Goal: Task Accomplishment & Management: Manage account settings

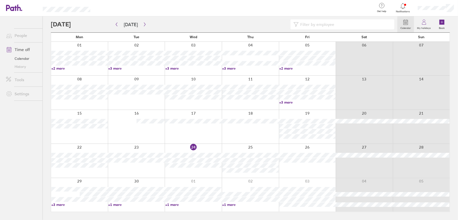
drag, startPoint x: 427, startPoint y: 21, endPoint x: 130, endPoint y: 97, distance: 306.3
click at [427, 21] on link "My holidays" at bounding box center [424, 24] width 20 height 16
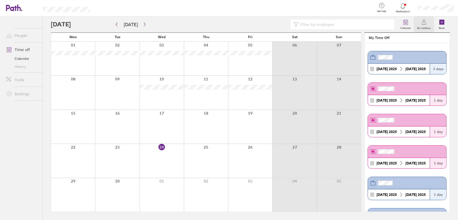
click at [426, 27] on label "My holidays" at bounding box center [424, 27] width 20 height 5
click at [424, 23] on icon at bounding box center [424, 22] width 6 height 6
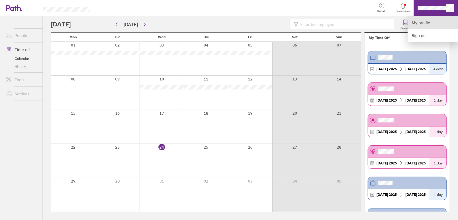
click at [424, 21] on link "My profile" at bounding box center [433, 22] width 50 height 13
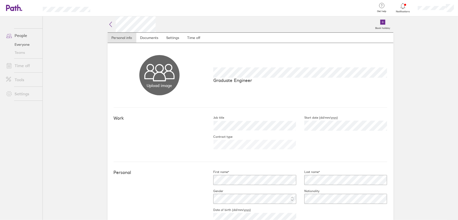
click at [29, 66] on link "Time off" at bounding box center [22, 66] width 41 height 10
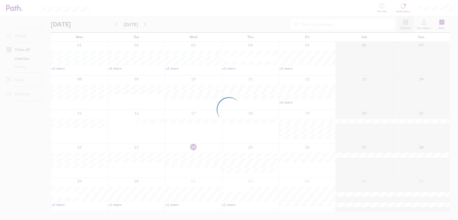
click at [429, 12] on div at bounding box center [229, 110] width 458 height 220
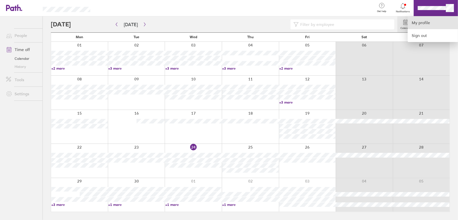
click at [432, 24] on link "My profile" at bounding box center [433, 22] width 50 height 13
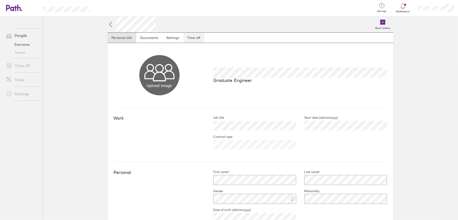
click at [195, 39] on link "Time off" at bounding box center [193, 38] width 21 height 10
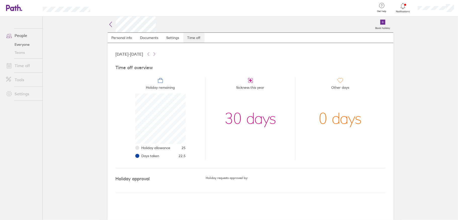
scroll to position [50, 50]
drag, startPoint x: 176, startPoint y: 157, endPoint x: 209, endPoint y: 158, distance: 33.5
click at [209, 158] on ul "Holiday remaining Holiday allowance 25 Days taken 22.5 Sickness this year 30 da…" at bounding box center [251, 116] width 270 height 87
drag, startPoint x: 188, startPoint y: 148, endPoint x: 178, endPoint y: 151, distance: 10.6
click at [186, 149] on li "Holiday remaining Holiday allowance 25 Days taken 22.5" at bounding box center [161, 118] width 90 height 83
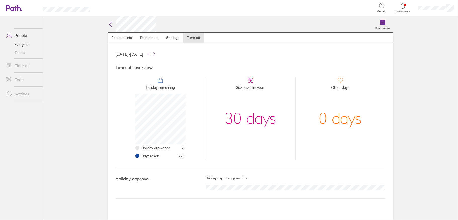
click at [424, 11] on div at bounding box center [436, 8] width 44 height 16
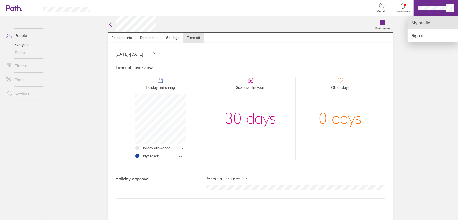
click at [422, 22] on link "My profile" at bounding box center [433, 22] width 50 height 13
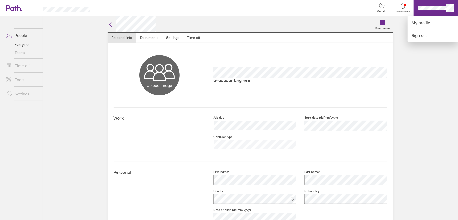
click at [18, 44] on div at bounding box center [229, 110] width 458 height 220
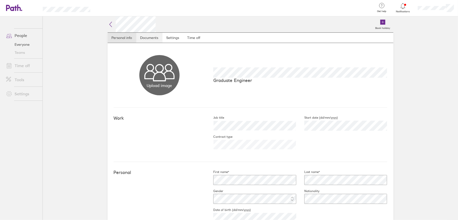
click at [148, 37] on link "Documents" at bounding box center [149, 38] width 26 height 10
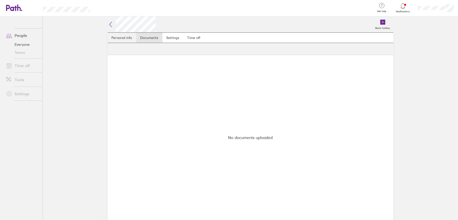
click at [124, 39] on link "Personal info" at bounding box center [122, 38] width 29 height 10
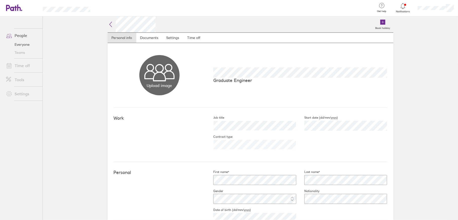
click at [110, 20] on h2 at bounding box center [132, 24] width 48 height 16
click at [109, 24] on icon at bounding box center [111, 24] width 6 height 6
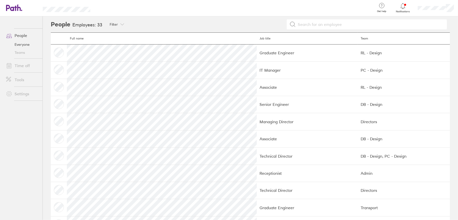
click at [17, 33] on link "People" at bounding box center [22, 35] width 41 height 10
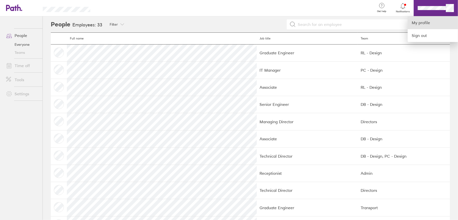
click at [422, 26] on link "My profile" at bounding box center [433, 22] width 50 height 13
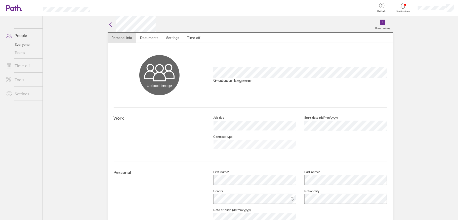
click at [18, 67] on link "Time off" at bounding box center [22, 66] width 41 height 10
